Goal: Check status: Check status

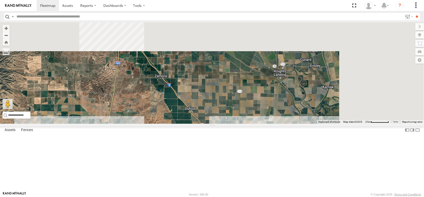
drag, startPoint x: 227, startPoint y: 46, endPoint x: 162, endPoint y: 155, distance: 126.6
click at [161, 124] on div "AL2367 FRONTLOADER JD344H AL2286 PT2401 6 4 2 3 2 2" at bounding box center [212, 73] width 424 height 102
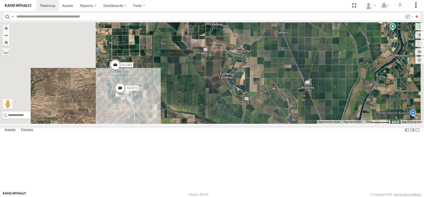
drag, startPoint x: 158, startPoint y: 65, endPoint x: 176, endPoint y: 151, distance: 88.7
click at [176, 124] on div "AL2367 FRONTLOADER JD344H AL2286 PT2401 6 4 2 3 2 2 14 AL2381 2 AL2372" at bounding box center [212, 73] width 424 height 102
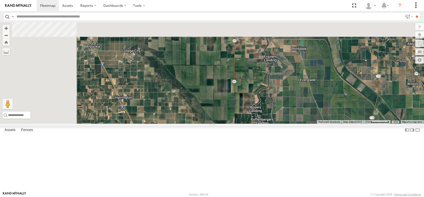
drag, startPoint x: 147, startPoint y: 107, endPoint x: 193, endPoint y: 208, distance: 110.8
click at [193, 197] on html at bounding box center [212, 98] width 424 height 197
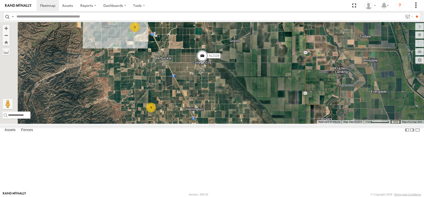
drag, startPoint x: 161, startPoint y: 150, endPoint x: 235, endPoint y: 163, distance: 75.4
click at [235, 124] on div "AL2367 FRONTLOADER JD344H AL2286 PT2401 6 4 2 3 2 2 14 AL2381 2 AL2372 3 4 AL21…" at bounding box center [212, 73] width 424 height 102
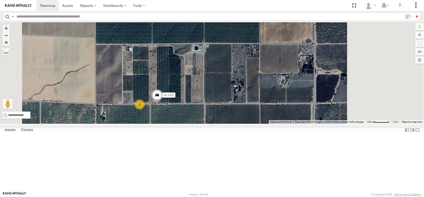
drag, startPoint x: 237, startPoint y: 131, endPoint x: 217, endPoint y: 199, distance: 70.5
click at [217, 197] on html at bounding box center [212, 98] width 424 height 197
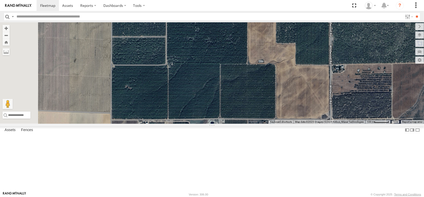
drag, startPoint x: 167, startPoint y: 112, endPoint x: 186, endPoint y: 181, distance: 70.9
click at [186, 124] on div "AL2367 FRONTLOADER JD344H AL2286 PT2401 AL2381 AL2372 AL2129 2 AL2341" at bounding box center [212, 73] width 424 height 102
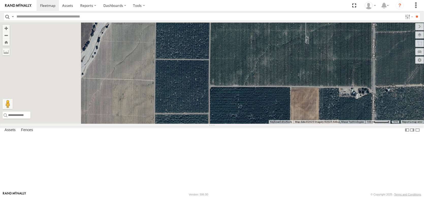
drag, startPoint x: 192, startPoint y: 97, endPoint x: 235, endPoint y: 174, distance: 88.6
click at [235, 124] on div "AL2367 FRONTLOADER JD344H AL2286 PT2401 AL2381 AL2372 AL2129 2 AL2341" at bounding box center [212, 73] width 424 height 102
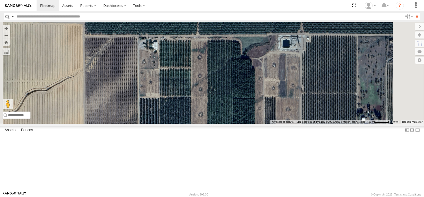
drag, startPoint x: 217, startPoint y: 173, endPoint x: 222, endPoint y: 74, distance: 98.9
click at [222, 78] on div "AL2367 FRONTLOADER JD344H AL2286 PT2401 AL2381 AL2372 AL2129 AL2270" at bounding box center [212, 73] width 424 height 102
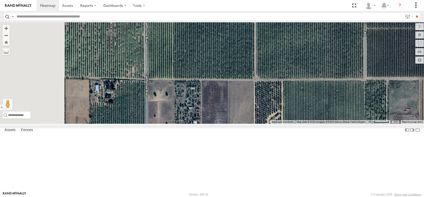
drag, startPoint x: 295, startPoint y: 84, endPoint x: 310, endPoint y: 71, distance: 18.9
click at [303, 74] on div "AL2367 FRONTLOADER JD344H AL2286 PT2401 AL2381 AL2372 AL2129 AL2270 AL2362 AL22…" at bounding box center [212, 73] width 424 height 102
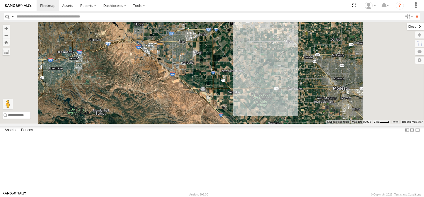
drag, startPoint x: 339, startPoint y: 25, endPoint x: 337, endPoint y: 28, distance: 3.4
click at [337, 28] on div "← Move left → Move right ↑ Move up ↓ Move down + Zoom in - Zoom out Home Jump l…" at bounding box center [212, 73] width 424 height 102
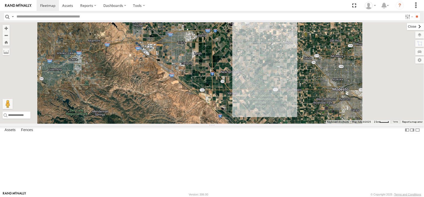
click at [407, 27] on label at bounding box center [415, 26] width 17 height 7
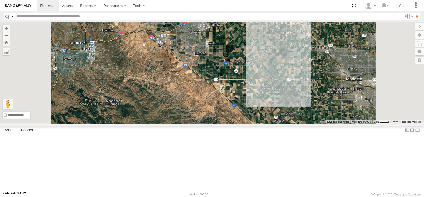
drag, startPoint x: 231, startPoint y: 74, endPoint x: 253, endPoint y: 48, distance: 34.0
click at [253, 48] on div "AL2367 FRONTLOADER JD344H AL2286 11 AL2333" at bounding box center [212, 73] width 424 height 102
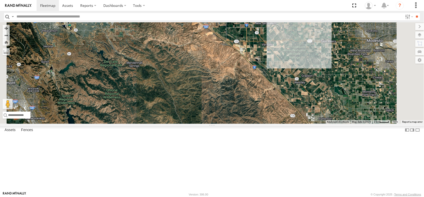
drag, startPoint x: 242, startPoint y: 54, endPoint x: 322, endPoint y: 199, distance: 165.6
click at [322, 197] on html at bounding box center [212, 98] width 424 height 197
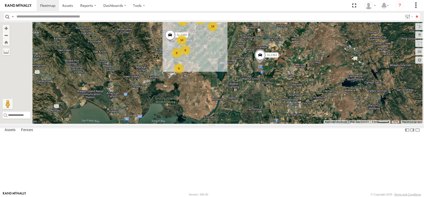
drag, startPoint x: 274, startPoint y: 118, endPoint x: 276, endPoint y: 155, distance: 36.9
click at [276, 124] on div "AL2367 FRONTLOADER JD344H AL2286 AL2333 25 11 14 14 3 8 6 6 AL2380 AL2361" at bounding box center [212, 73] width 424 height 102
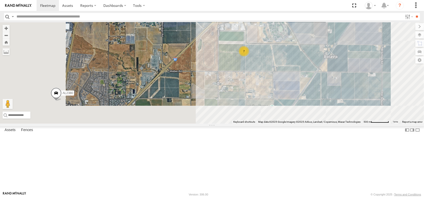
drag, startPoint x: 232, startPoint y: 51, endPoint x: 235, endPoint y: 41, distance: 10.5
click at [234, 41] on div "AL2367 FRONTLOADER JD344H AL2286 AL2333 AL2380 AL2361 AL2310 AL2228 AL2352 7" at bounding box center [212, 73] width 424 height 102
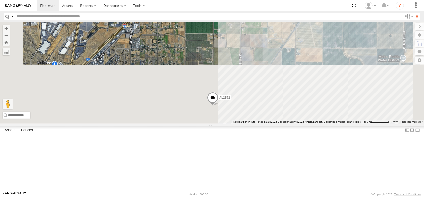
drag, startPoint x: 238, startPoint y: 159, endPoint x: 258, endPoint y: 53, distance: 107.8
click at [258, 53] on div "AL2367 FRONTLOADER JD344H AL2286 AL2333 AL2380 AL2361 AL2310 AL2228 AL2352 7 2 …" at bounding box center [212, 73] width 424 height 102
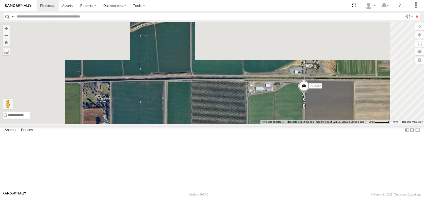
drag, startPoint x: 276, startPoint y: 74, endPoint x: 279, endPoint y: 154, distance: 80.1
click at [279, 124] on div "AL2367 FRONTLOADER JD344H AL2286 AL2333 AL2380 AL2361 AL2310 AL2228 AL2352 AL22…" at bounding box center [212, 73] width 424 height 102
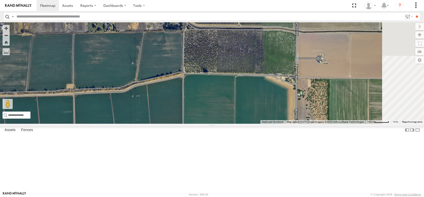
drag, startPoint x: 271, startPoint y: 117, endPoint x: 262, endPoint y: 179, distance: 62.6
click at [262, 124] on div "AL2367 FRONTLOADER JD344H AL2286 AL2333 AL2380 AL2361 AL2310 AL2228 AL2352 AL22…" at bounding box center [212, 73] width 424 height 102
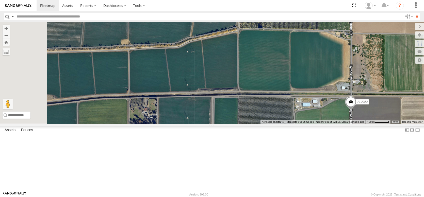
drag, startPoint x: 307, startPoint y: 131, endPoint x: 358, endPoint y: 26, distance: 117.7
click at [359, 26] on div "AL2367 FRONTLOADER JD344H AL2286 AL2333 AL2380 AL2361 AL2310 AL2228 AL2352 AL22…" at bounding box center [212, 73] width 424 height 102
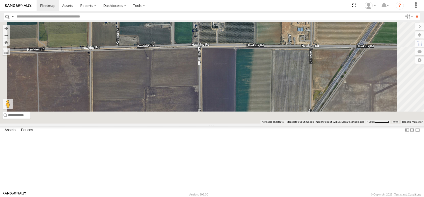
drag, startPoint x: 337, startPoint y: 115, endPoint x: 316, endPoint y: 39, distance: 78.9
click at [317, 44] on div "AL2367 FRONTLOADER JD344H AL2286 AL2333 AL2380 AL2361 AL2310 AL2228 AL2352 AL22…" at bounding box center [212, 73] width 424 height 102
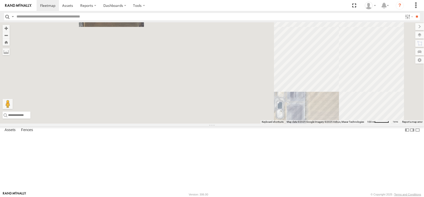
click at [317, 59] on div "AL2367 FRONTLOADER JD344H AL2286 AL2333 AL2380 AL2361 AL2310 AL2228 AL2352 AL22…" at bounding box center [212, 73] width 424 height 102
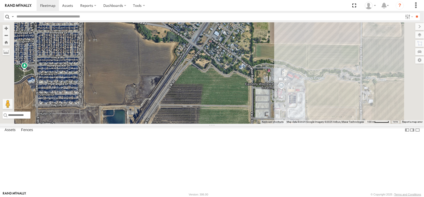
drag, startPoint x: 317, startPoint y: 62, endPoint x: 311, endPoint y: 140, distance: 77.9
click at [312, 124] on div "AL2367 FRONTLOADER JD344H AL2286 AL2333 AL2380 AL2361 AL2310 AL2228 AL2352 AL22…" at bounding box center [212, 73] width 424 height 102
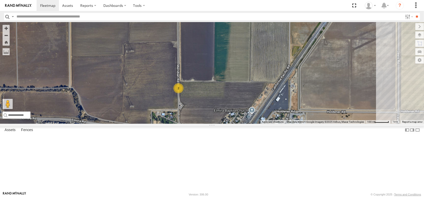
drag, startPoint x: 304, startPoint y: 78, endPoint x: 359, endPoint y: 137, distance: 80.7
click at [360, 124] on div "AL2367 FRONTLOADER JD344H AL2286 AL2333 AL2380 AL2361 AL2310 AL2228 AL2352 AL22…" at bounding box center [212, 73] width 424 height 102
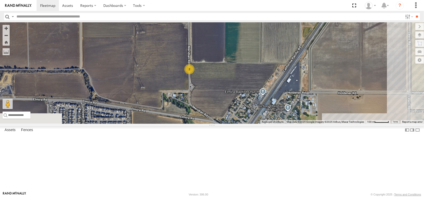
drag, startPoint x: 302, startPoint y: 127, endPoint x: 309, endPoint y: 66, distance: 60.8
click at [309, 66] on div "AL2367 FRONTLOADER JD344H AL2286 AL2333 AL2380 AL2361 AL2310 AL2228 AL2352 AL22…" at bounding box center [212, 73] width 424 height 102
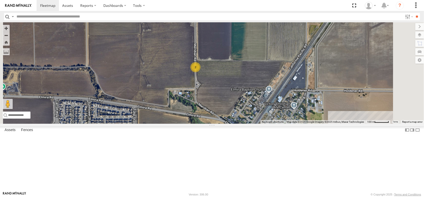
drag, startPoint x: 312, startPoint y: 110, endPoint x: 305, endPoint y: 74, distance: 36.0
click at [305, 74] on div "AL2367 FRONTLOADER JD344H AL2286 AL2333 AL2380 AL2361 AL2310 AL2228 AL2352 AL22…" at bounding box center [212, 73] width 424 height 102
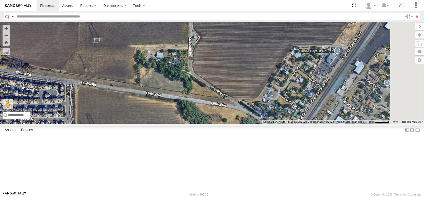
drag, startPoint x: 306, startPoint y: 108, endPoint x: 251, endPoint y: 36, distance: 91.4
click at [254, 40] on div "AL2367 FRONTLOADER JD344H AL2286 AL2333 AL2380 AL2361 AL2310 AL2228 AL2352 AL22…" at bounding box center [212, 73] width 424 height 102
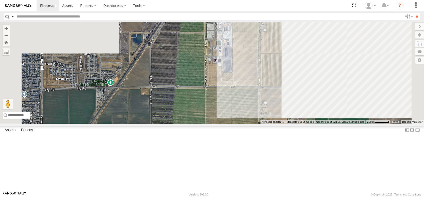
drag, startPoint x: 254, startPoint y: 117, endPoint x: 249, endPoint y: 56, distance: 60.6
click at [252, 62] on div "AL2367 FRONTLOADER JD344H AL2286 AL2333 AL2380 AL2361 AL2310 AL2228 AL2352 AL22…" at bounding box center [212, 73] width 424 height 102
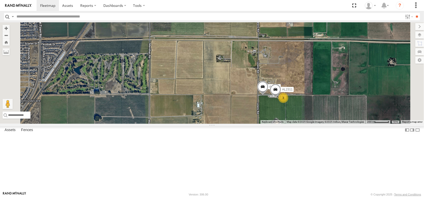
drag, startPoint x: 237, startPoint y: 114, endPoint x: 246, endPoint y: 86, distance: 29.6
click at [246, 86] on div "AL2367 FRONTLOADER JD344H AL2286 AL2333 AL2380 AL2361 AL2310 AL2228 AL2352 AL22…" at bounding box center [212, 73] width 424 height 102
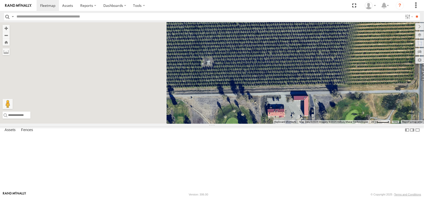
drag, startPoint x: 176, startPoint y: 83, endPoint x: 322, endPoint y: 104, distance: 147.0
click at [322, 104] on div "AL2367 FRONTLOADER JD344H AL2286 AL2333 AL2380 AL2361 AL2310 AL2228 AL2352 AL22…" at bounding box center [212, 73] width 424 height 102
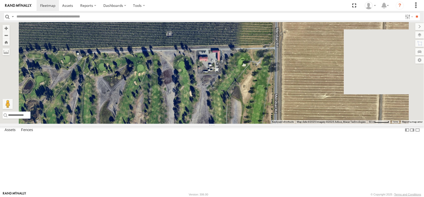
drag, startPoint x: 307, startPoint y: 82, endPoint x: 267, endPoint y: 53, distance: 49.1
click at [267, 53] on div "AL2367 FRONTLOADER JD344H AL2286 AL2333 AL2380 AL2361 AL2310 AL2228 AL2352 AL22…" at bounding box center [212, 73] width 424 height 102
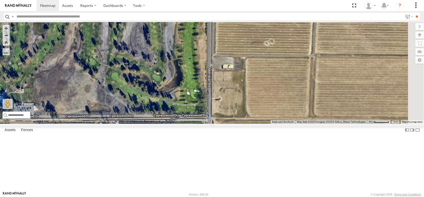
drag, startPoint x: 286, startPoint y: 144, endPoint x: 275, endPoint y: 52, distance: 92.8
click at [275, 52] on div "AL2367 FRONTLOADER JD344H AL2286 AL2333 AL2380 AL2361 AL2310 AL2228 AL2352 AL22…" at bounding box center [212, 73] width 424 height 102
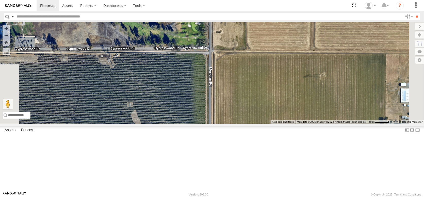
drag, startPoint x: 264, startPoint y: 129, endPoint x: 266, endPoint y: 65, distance: 63.8
click at [266, 65] on div "AL2367 FRONTLOADER JD344H AL2286 AL2333 AL2380 AL2361 AL2310 AL2228 AL2352 AL22…" at bounding box center [212, 73] width 424 height 102
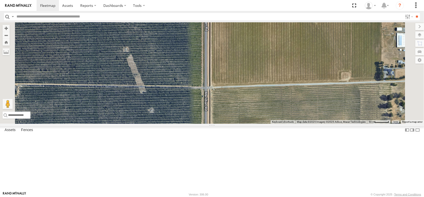
drag, startPoint x: 265, startPoint y: 122, endPoint x: 261, endPoint y: 60, distance: 62.4
click at [261, 61] on div "AL2367 FRONTLOADER JD344H AL2286 AL2333 AL2380 AL2361 AL2310 AL2228 AL2352 AL22…" at bounding box center [212, 73] width 424 height 102
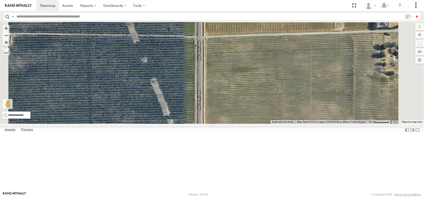
drag, startPoint x: 253, startPoint y: 112, endPoint x: 247, endPoint y: 58, distance: 53.5
click at [247, 58] on div "AL2367 FRONTLOADER JD344H AL2286 AL2333 AL2380 AL2361 AL2310 AL2228 AL2352 AL22…" at bounding box center [212, 73] width 424 height 102
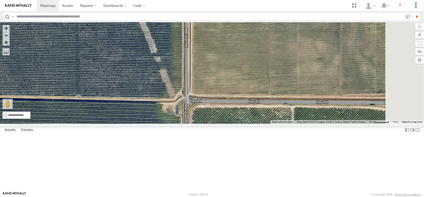
drag, startPoint x: 246, startPoint y: 93, endPoint x: 232, endPoint y: 30, distance: 64.6
click at [232, 30] on div "AL2367 FRONTLOADER JD344H AL2286 AL2333 AL2380 AL2361 AL2310 AL2228 AL2352 AL22…" at bounding box center [212, 73] width 424 height 102
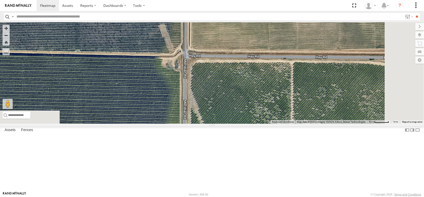
drag, startPoint x: 240, startPoint y: 69, endPoint x: 239, endPoint y: 21, distance: 48.8
click at [239, 21] on body at bounding box center [212, 98] width 424 height 197
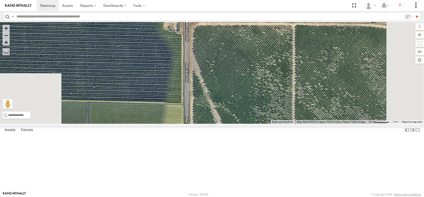
drag, startPoint x: 255, startPoint y: 55, endPoint x: 253, endPoint y: 25, distance: 30.0
click at [253, 25] on div "AL2367 FRONTLOADER JD344H AL2286 AL2333 AL2380 AL2361 AL2310 AL2228 AL2352 AL22…" at bounding box center [212, 73] width 424 height 102
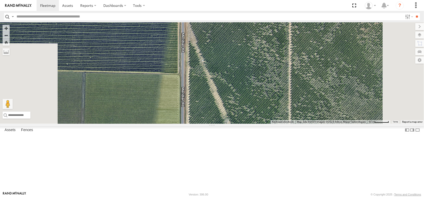
drag, startPoint x: 268, startPoint y: 38, endPoint x: 267, endPoint y: 35, distance: 2.6
click at [267, 35] on div "AL2367 FRONTLOADER JD344H AL2286 AL2333 AL2380 AL2361 AL2310 AL2228 AL2352 AL22…" at bounding box center [212, 73] width 424 height 102
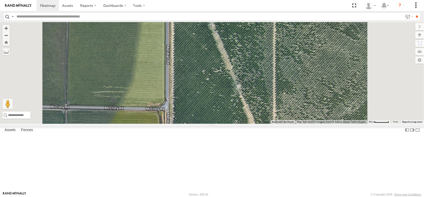
drag, startPoint x: 295, startPoint y: 73, endPoint x: 275, endPoint y: 24, distance: 52.9
click at [275, 24] on body at bounding box center [212, 98] width 424 height 197
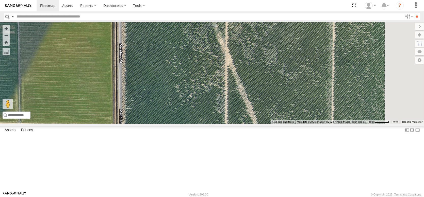
drag, startPoint x: 291, startPoint y: 47, endPoint x: 260, endPoint y: 0, distance: 56.4
click at [260, 0] on body at bounding box center [212, 98] width 424 height 197
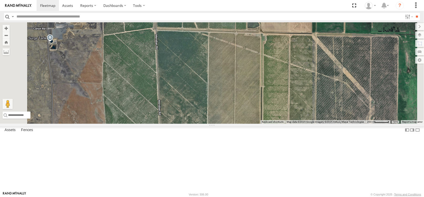
drag, startPoint x: 266, startPoint y: 151, endPoint x: 264, endPoint y: 113, distance: 37.9
click at [266, 120] on div "AL2367 FRONTLOADER JD344H AL2286 AL2333 AL2380 AL2361 AL2310 AL2228 AL2352 AL22…" at bounding box center [212, 73] width 424 height 102
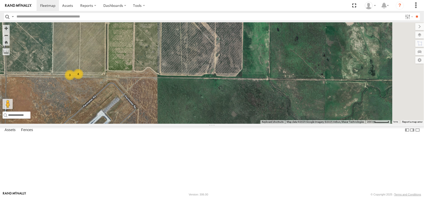
drag, startPoint x: 362, startPoint y: 78, endPoint x: 211, endPoint y: 100, distance: 152.9
click at [211, 100] on div "AL2367 FRONTLOADER JD344H AL2286 AL2333 AL2361 AL2310 AL2228 AL2352 AL2296 AL23…" at bounding box center [212, 73] width 424 height 102
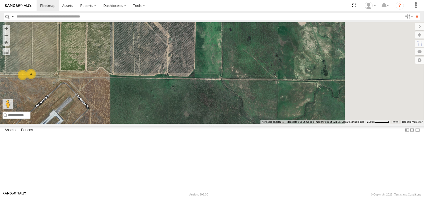
drag, startPoint x: 281, startPoint y: 98, endPoint x: 222, endPoint y: 95, distance: 58.8
click at [222, 95] on div "AL2367 FRONTLOADER JD344H AL2286 AL2333 AL2361 AL2310 AL2228 AL2352 AL2296 AL23…" at bounding box center [212, 73] width 424 height 102
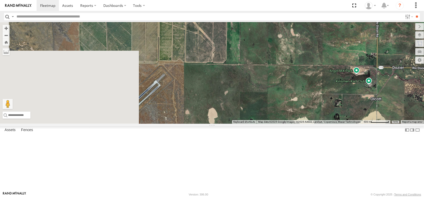
drag, startPoint x: 279, startPoint y: 94, endPoint x: 367, endPoint y: 91, distance: 88.2
click at [367, 91] on div "AL2367 FRONTLOADER JD344H AL2286 AL2333 AL2361 AL2310 AL2228 AL2352 AL2296 AL23…" at bounding box center [212, 73] width 424 height 102
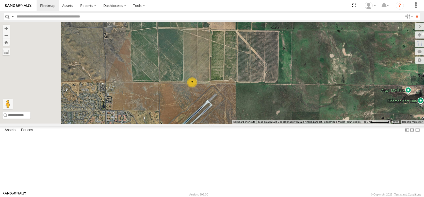
drag, startPoint x: 245, startPoint y: 75, endPoint x: 282, endPoint y: 99, distance: 44.7
click at [282, 99] on div "AL2367 FRONTLOADER JD344H AL2286 AL2333 AL2361 AL2310 AL2228 AL2352 AL2296 AL23…" at bounding box center [212, 73] width 424 height 102
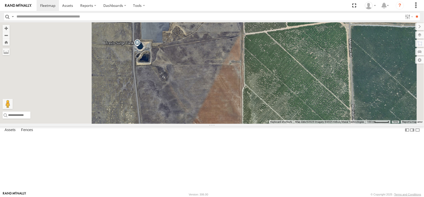
drag, startPoint x: 205, startPoint y: 83, endPoint x: 223, endPoint y: 101, distance: 25.0
click at [223, 101] on div "AL2367 FRONTLOADER JD344H AL2286 AL2333 AL2361 AL2310 AL2228 AL2352 AL2296 AL23…" at bounding box center [212, 73] width 424 height 102
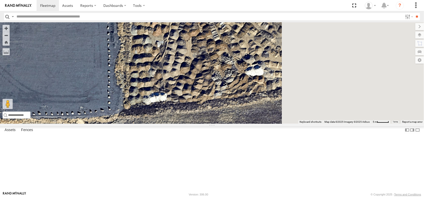
drag, startPoint x: 352, startPoint y: 85, endPoint x: 252, endPoint y: 130, distance: 109.4
click at [252, 124] on div at bounding box center [212, 73] width 424 height 102
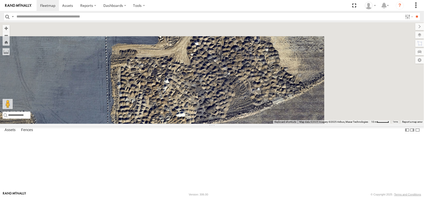
drag, startPoint x: 291, startPoint y: 135, endPoint x: 236, endPoint y: 155, distance: 58.4
click at [236, 124] on div at bounding box center [212, 73] width 424 height 102
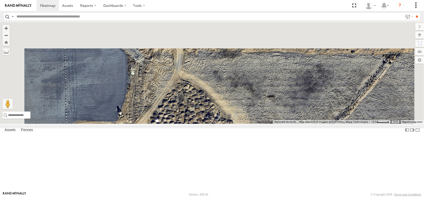
drag, startPoint x: 225, startPoint y: 59, endPoint x: 232, endPoint y: 132, distance: 73.6
click at [232, 124] on div at bounding box center [212, 73] width 424 height 102
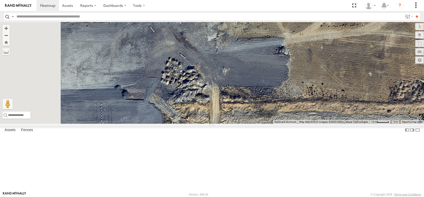
drag, startPoint x: 165, startPoint y: 106, endPoint x: 207, endPoint y: 153, distance: 63.0
click at [207, 124] on div at bounding box center [212, 73] width 424 height 102
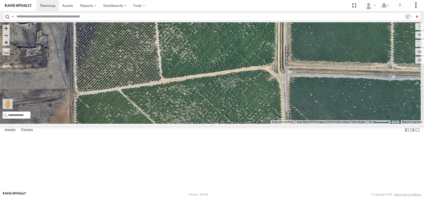
drag, startPoint x: 378, startPoint y: 140, endPoint x: 188, endPoint y: 100, distance: 194.6
click at [188, 100] on div at bounding box center [212, 73] width 424 height 102
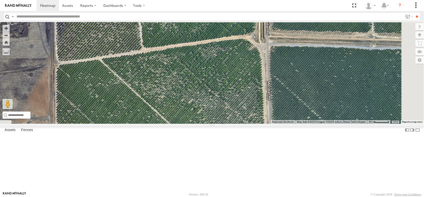
drag, startPoint x: 371, startPoint y: 145, endPoint x: 341, endPoint y: 101, distance: 52.5
click at [342, 102] on div at bounding box center [212, 73] width 424 height 102
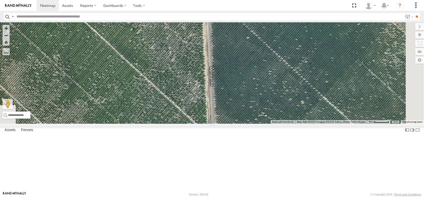
drag, startPoint x: 330, startPoint y: 121, endPoint x: 313, endPoint y: 84, distance: 40.8
click at [313, 84] on div at bounding box center [212, 73] width 424 height 102
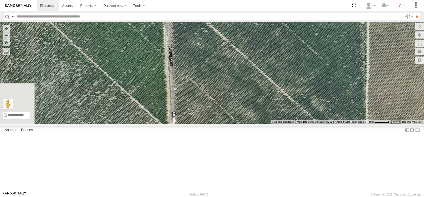
drag, startPoint x: 312, startPoint y: 123, endPoint x: 311, endPoint y: 81, distance: 42.4
click at [311, 81] on div at bounding box center [212, 73] width 424 height 102
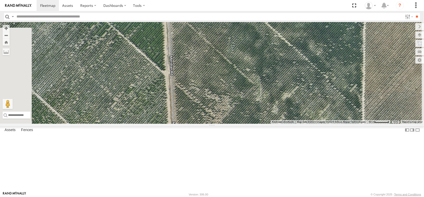
drag, startPoint x: 309, startPoint y: 130, endPoint x: 303, endPoint y: 68, distance: 62.2
click at [303, 68] on div at bounding box center [212, 73] width 424 height 102
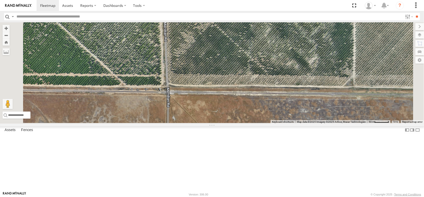
drag, startPoint x: 293, startPoint y: 93, endPoint x: 291, endPoint y: 78, distance: 15.5
click at [291, 78] on div at bounding box center [212, 73] width 424 height 102
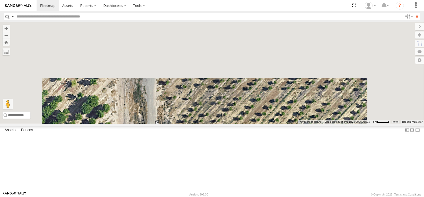
drag, startPoint x: 264, startPoint y: 61, endPoint x: 255, endPoint y: 208, distance: 147.2
click at [255, 197] on html at bounding box center [212, 98] width 424 height 197
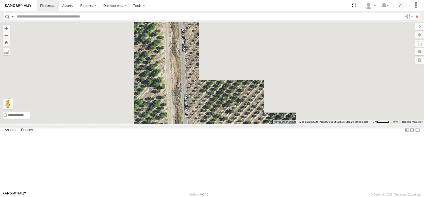
drag, startPoint x: 245, startPoint y: 105, endPoint x: 270, endPoint y: 208, distance: 105.1
click at [270, 197] on html at bounding box center [212, 98] width 424 height 197
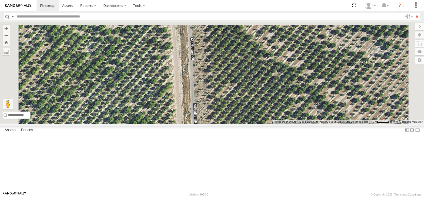
drag, startPoint x: 257, startPoint y: 111, endPoint x: 265, endPoint y: 208, distance: 97.4
click at [265, 197] on html at bounding box center [212, 98] width 424 height 197
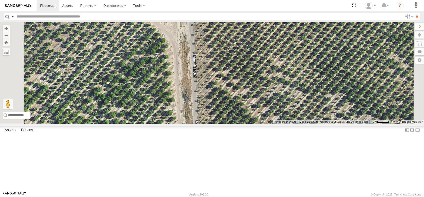
drag, startPoint x: 255, startPoint y: 91, endPoint x: 261, endPoint y: 180, distance: 89.3
click at [261, 124] on div at bounding box center [212, 73] width 424 height 102
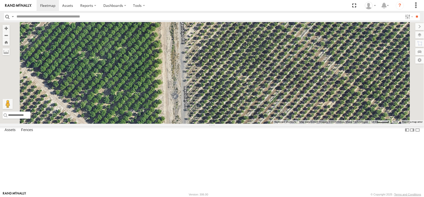
drag, startPoint x: 264, startPoint y: 100, endPoint x: 264, endPoint y: 184, distance: 84.6
click at [264, 124] on div at bounding box center [212, 73] width 424 height 102
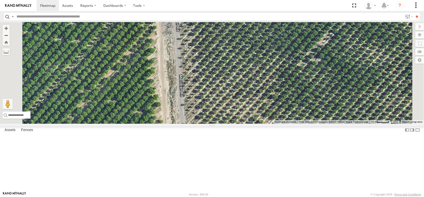
drag, startPoint x: 257, startPoint y: 117, endPoint x: 265, endPoint y: 206, distance: 89.5
click at [265, 197] on html at bounding box center [212, 98] width 424 height 197
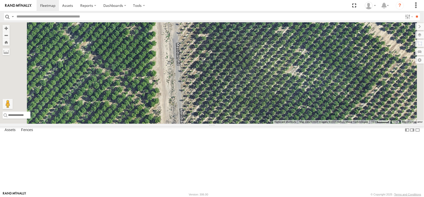
drag, startPoint x: 261, startPoint y: 58, endPoint x: 262, endPoint y: 113, distance: 55.1
click at [262, 113] on div at bounding box center [212, 73] width 424 height 102
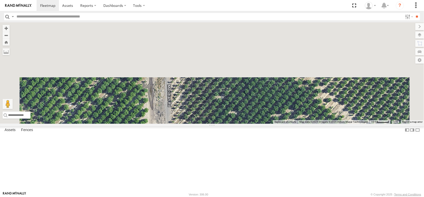
drag, startPoint x: 271, startPoint y: 51, endPoint x: 262, endPoint y: 158, distance: 107.6
click at [262, 124] on div at bounding box center [212, 73] width 424 height 102
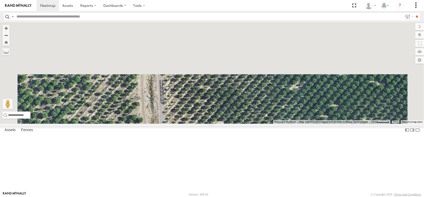
drag, startPoint x: 248, startPoint y: 94, endPoint x: 246, endPoint y: 208, distance: 113.6
click at [246, 197] on html at bounding box center [212, 98] width 424 height 197
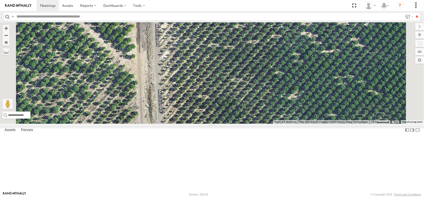
drag, startPoint x: 253, startPoint y: 98, endPoint x: 257, endPoint y: 208, distance: 109.8
click at [257, 197] on html at bounding box center [212, 98] width 424 height 197
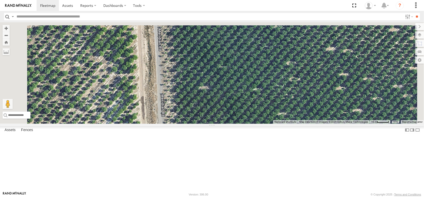
drag, startPoint x: 259, startPoint y: 143, endPoint x: 257, endPoint y: 191, distance: 48.0
click at [258, 124] on div at bounding box center [212, 73] width 424 height 102
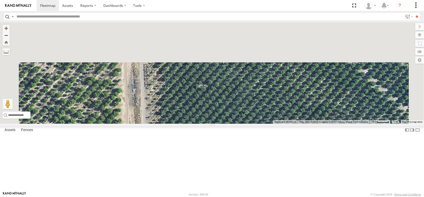
drag, startPoint x: 256, startPoint y: 100, endPoint x: 249, endPoint y: 188, distance: 88.9
click at [250, 124] on div at bounding box center [212, 73] width 424 height 102
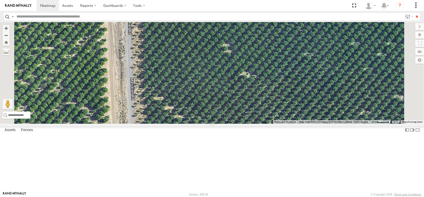
drag, startPoint x: 189, startPoint y: 99, endPoint x: 195, endPoint y: 208, distance: 109.1
click at [195, 197] on html at bounding box center [212, 98] width 424 height 197
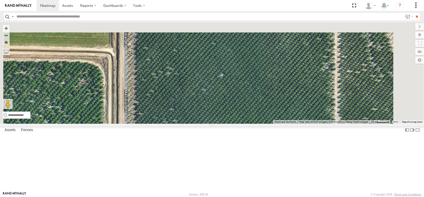
drag, startPoint x: 184, startPoint y: 146, endPoint x: 181, endPoint y: 208, distance: 61.3
click at [181, 197] on html at bounding box center [212, 98] width 424 height 197
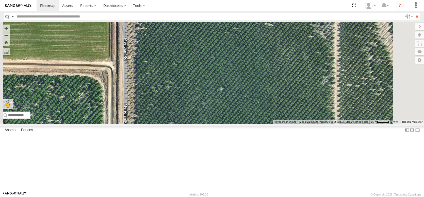
drag, startPoint x: 199, startPoint y: 136, endPoint x: 204, endPoint y: 208, distance: 71.5
click at [204, 197] on html at bounding box center [212, 98] width 424 height 197
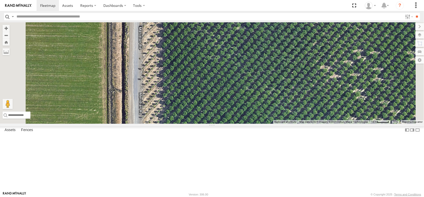
drag, startPoint x: 222, startPoint y: 161, endPoint x: 230, endPoint y: 208, distance: 46.9
click at [230, 197] on html at bounding box center [212, 98] width 424 height 197
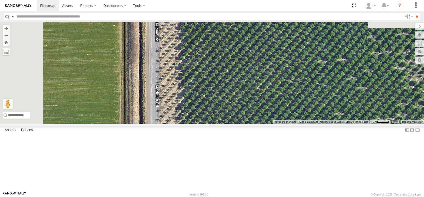
drag, startPoint x: 235, startPoint y: 119, endPoint x: 234, endPoint y: 162, distance: 43.2
click at [234, 124] on div at bounding box center [212, 73] width 424 height 102
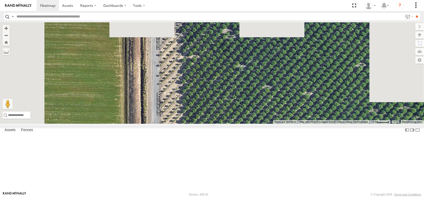
click at [241, 124] on div at bounding box center [212, 73] width 424 height 102
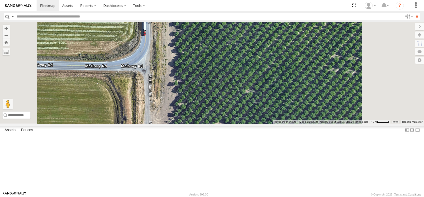
drag, startPoint x: 240, startPoint y: 104, endPoint x: 238, endPoint y: 148, distance: 43.5
click at [238, 124] on div at bounding box center [212, 73] width 424 height 102
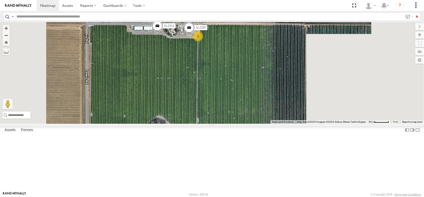
drag, startPoint x: 208, startPoint y: 65, endPoint x: 210, endPoint y: 111, distance: 46.0
click at [210, 111] on div "AL2337 AL2311 AL2287 2" at bounding box center [212, 73] width 424 height 102
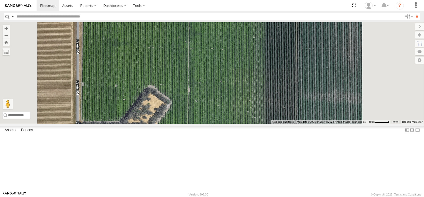
drag, startPoint x: 232, startPoint y: 103, endPoint x: 220, endPoint y: 72, distance: 33.1
click at [220, 72] on div "AL2337 AL2311 AL2287 2" at bounding box center [212, 73] width 424 height 102
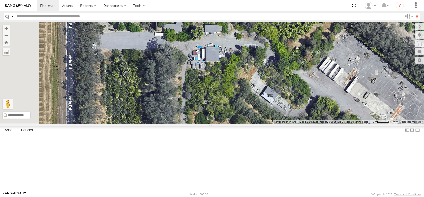
drag, startPoint x: 200, startPoint y: 164, endPoint x: 353, endPoint y: 207, distance: 158.0
click at [353, 197] on html at bounding box center [212, 98] width 424 height 197
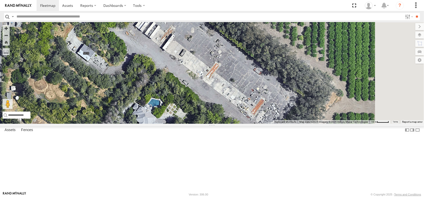
drag, startPoint x: 390, startPoint y: 136, endPoint x: 204, endPoint y: 97, distance: 189.6
click at [204, 97] on div "AL2337 AL2311 AL2287" at bounding box center [212, 73] width 424 height 102
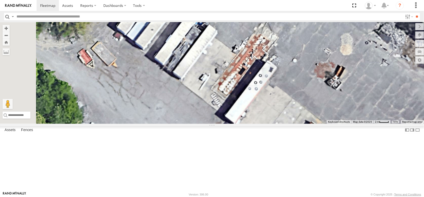
drag, startPoint x: 222, startPoint y: 86, endPoint x: 246, endPoint y: 184, distance: 100.6
click at [246, 124] on div "AL2337 AL2311 AL2287" at bounding box center [212, 73] width 424 height 102
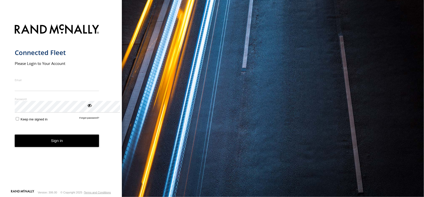
type input "**********"
click at [67, 147] on button "Sign in" at bounding box center [57, 141] width 85 height 12
